Goal: Task Accomplishment & Management: Use online tool/utility

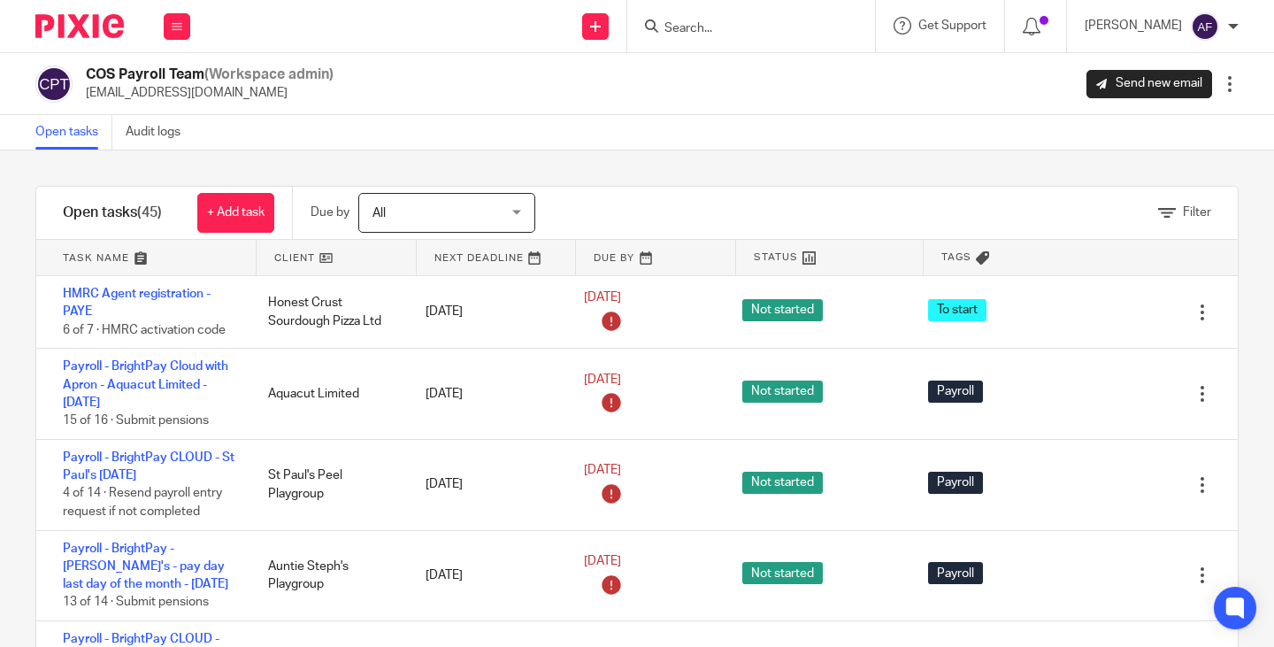
click at [304, 254] on link at bounding box center [335, 257] width 159 height 35
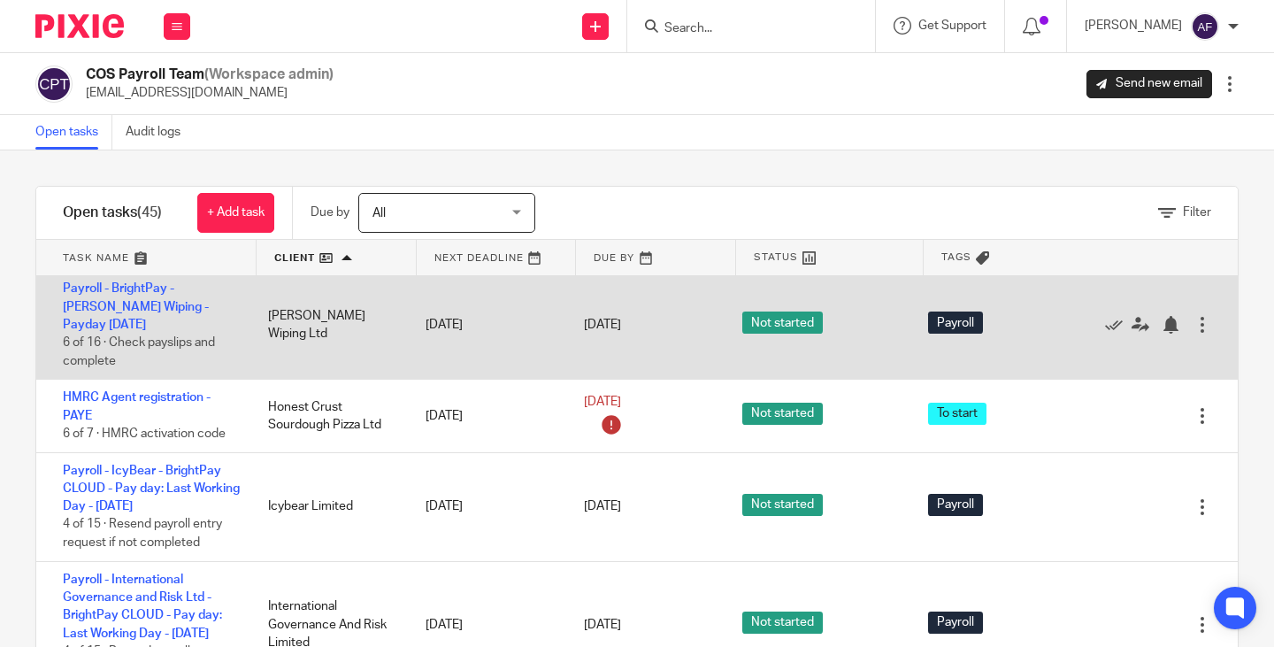
scroll to position [1946, 0]
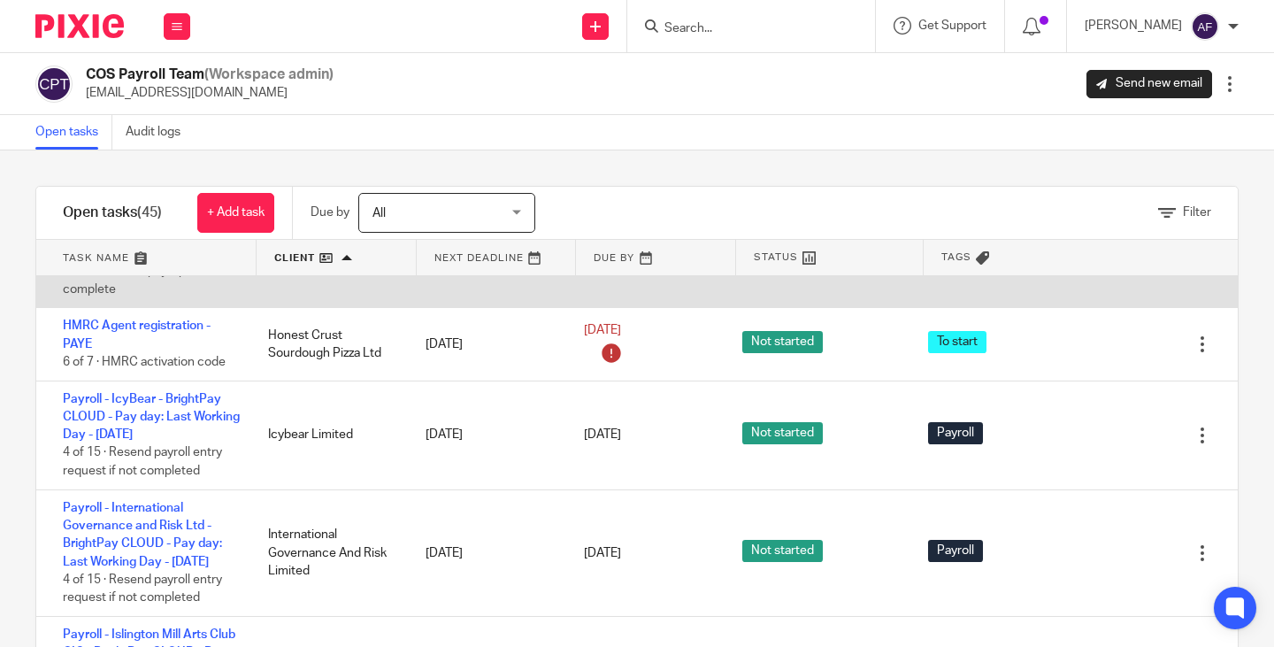
click at [331, 280] on div "[PERSON_NAME] Wiping Ltd" at bounding box center [329, 253] width 158 height 54
click at [150, 259] on link "Payroll - BrightPay - [PERSON_NAME] Wiping - Payday [DATE]" at bounding box center [136, 234] width 146 height 49
